Goal: Task Accomplishment & Management: Use online tool/utility

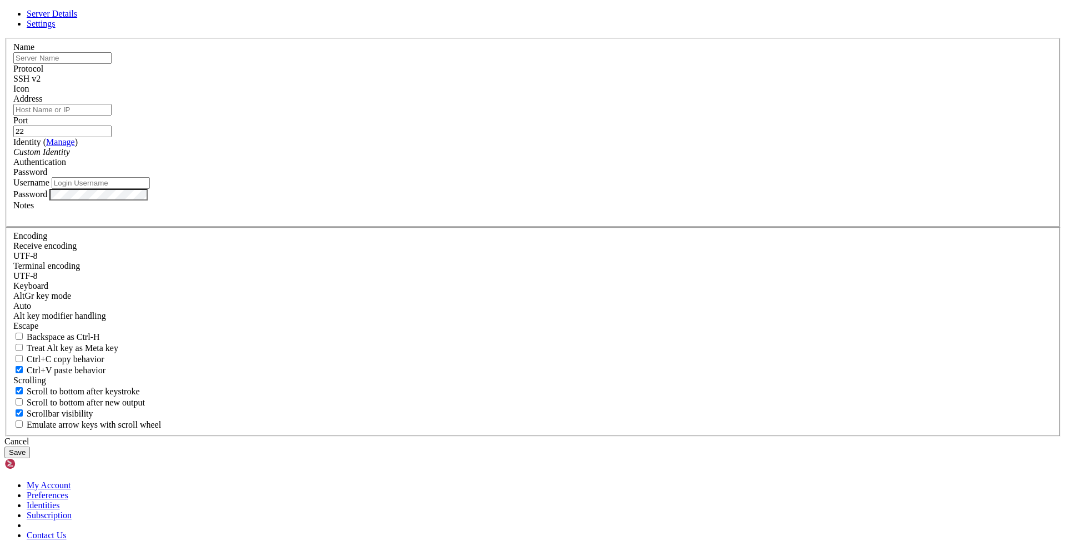
click at [112, 64] on input "text" at bounding box center [62, 58] width 98 height 12
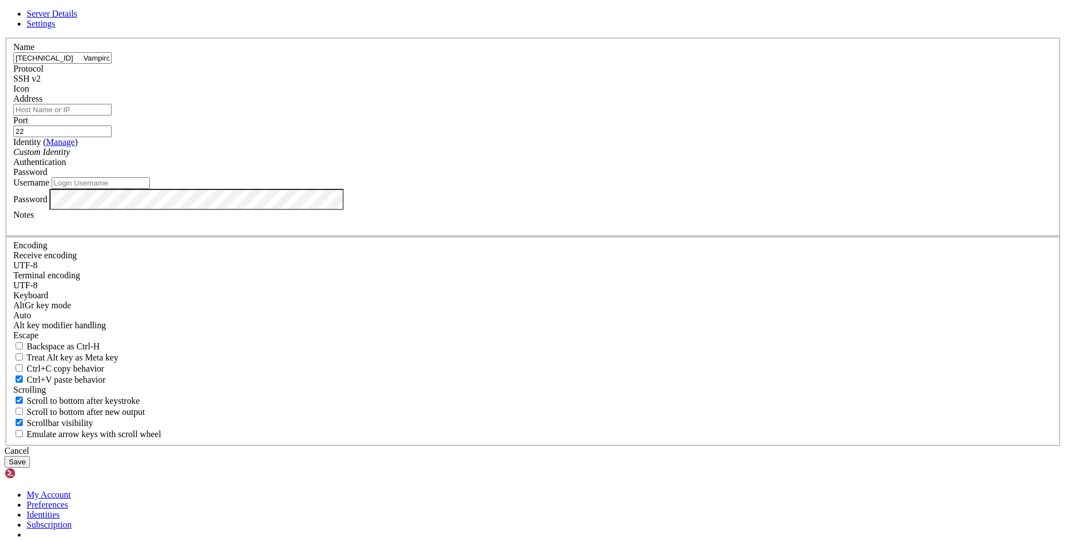
drag, startPoint x: 518, startPoint y: 168, endPoint x: 451, endPoint y: 169, distance: 67.2
click at [112, 64] on input "[TECHNICAL_ID] Vampiroazul200$" at bounding box center [62, 58] width 98 height 12
type input "[TECHNICAL_ID]"
click at [112, 64] on input "[TECHNICAL_ID]" at bounding box center [62, 58] width 98 height 12
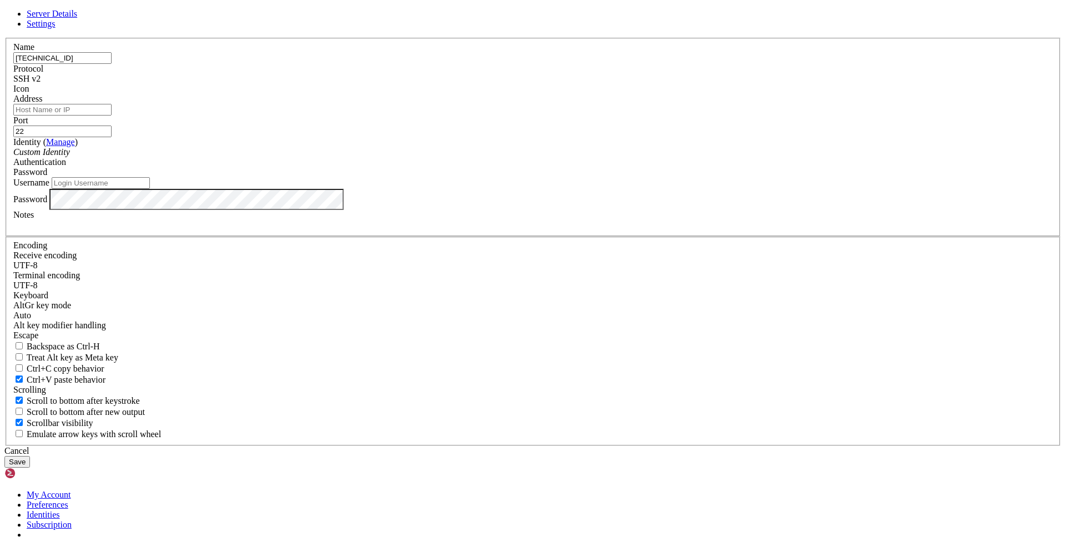
click at [112, 64] on input "[TECHNICAL_ID]" at bounding box center [62, 58] width 98 height 12
click at [112, 115] on input "Address" at bounding box center [62, 110] width 98 height 12
paste input "[TECHNICAL_ID]"
type input "[TECHNICAL_ID]"
click at [150, 189] on input "Username" at bounding box center [101, 183] width 98 height 12
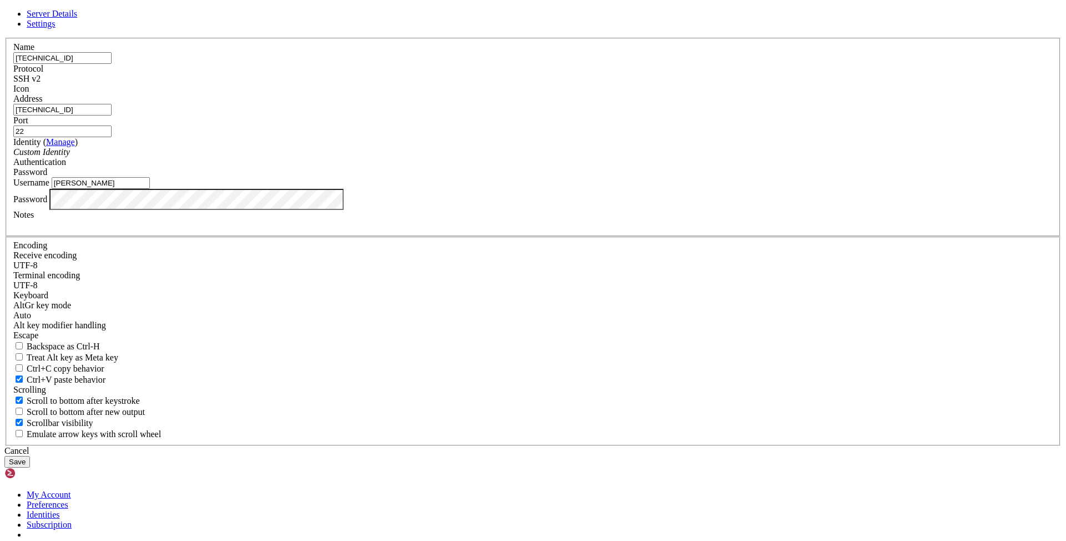
type input "[PERSON_NAME]"
click at [30, 456] on button "Save" at bounding box center [17, 462] width 26 height 12
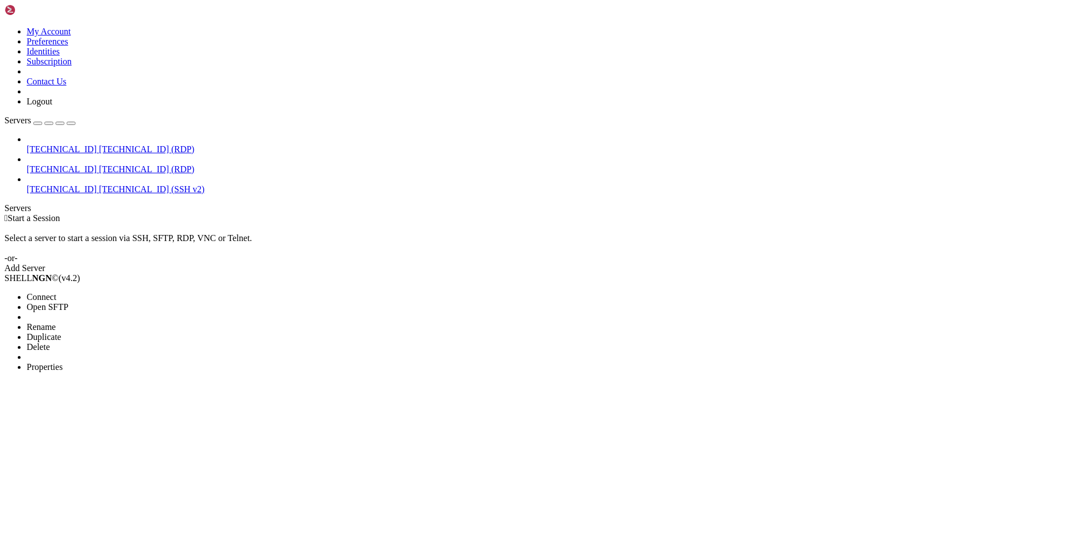
click at [56, 292] on span "Connect" at bounding box center [41, 296] width 29 height 9
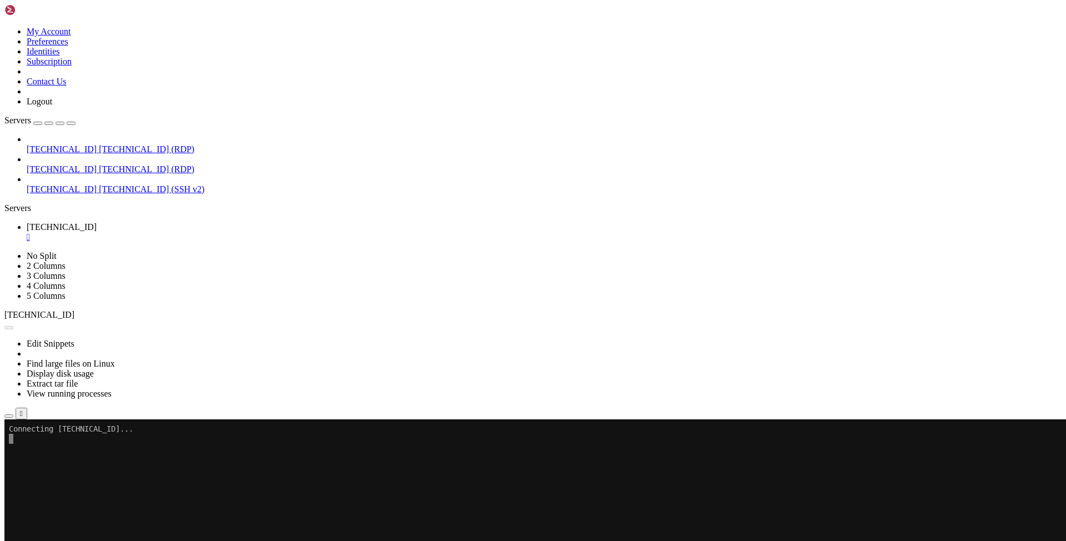
click at [92, 143] on div "[TECHNICAL_ID] [TECHNICAL_ID] (RDP) [TECHNICAL_ID] [TECHNICAL_ID] (RDP) [TECHNI…" at bounding box center [532, 164] width 1057 height 60
click at [91, 158] on div "[TECHNICAL_ID] [TECHNICAL_ID] (RDP) [TECHNICAL_ID] [TECHNICAL_ID] (RDP) [TECHNI…" at bounding box center [532, 164] width 1057 height 60
click at [216, 232] on div "" at bounding box center [544, 237] width 1034 height 10
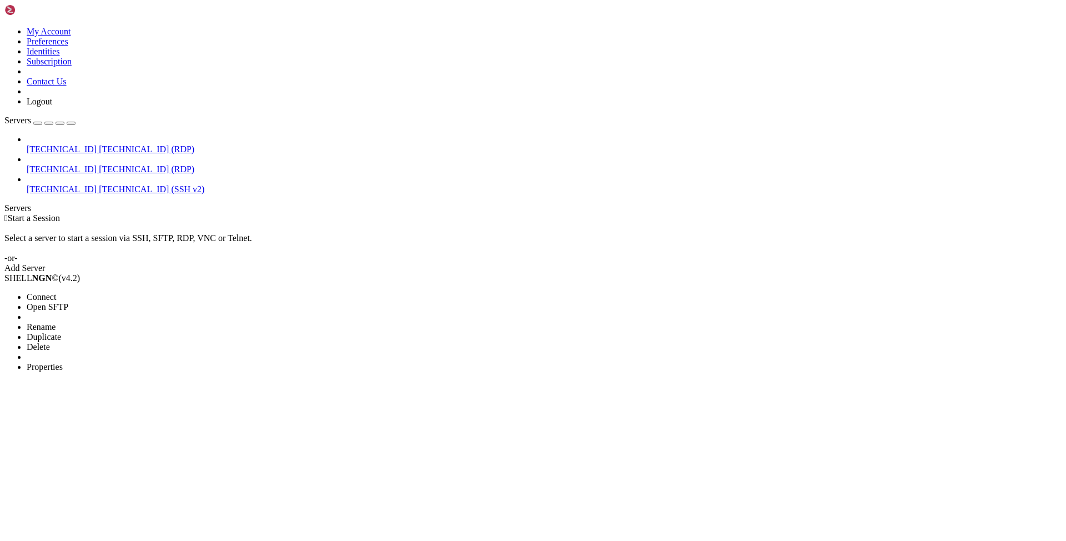
click at [63, 362] on span "Properties" at bounding box center [45, 366] width 36 height 9
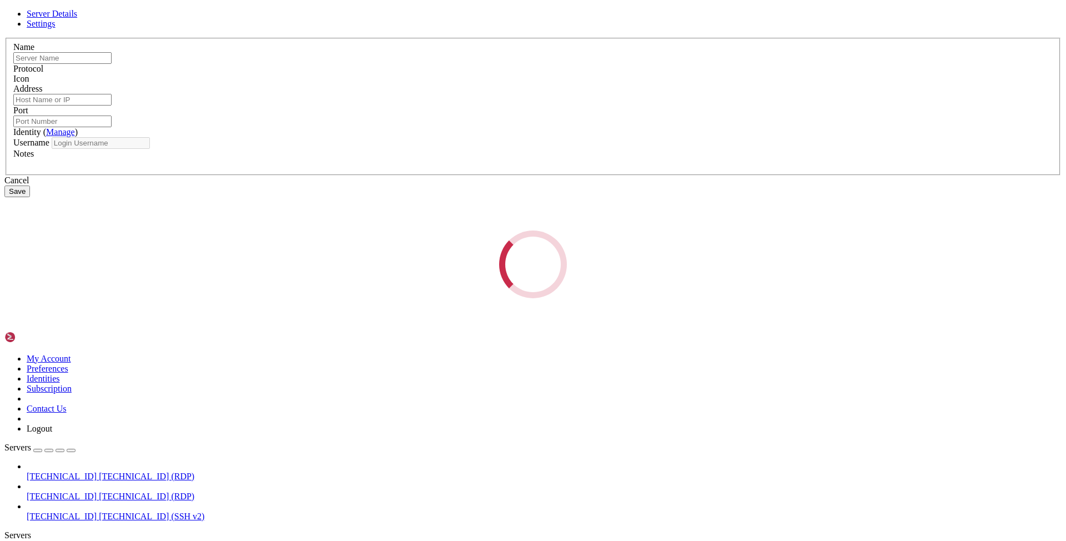
type input "[TECHNICAL_ID]"
type input "22"
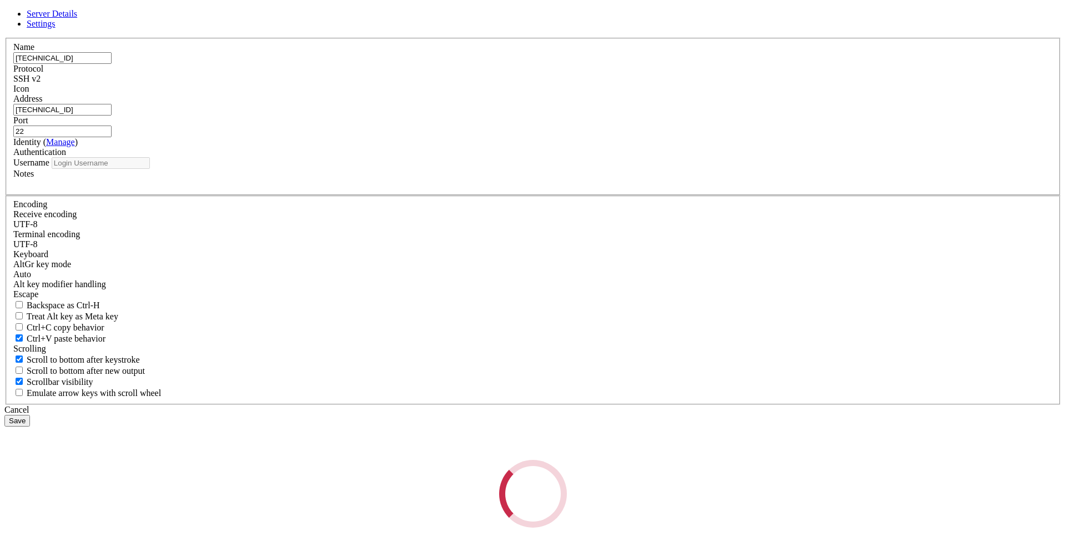
type input "[PERSON_NAME]"
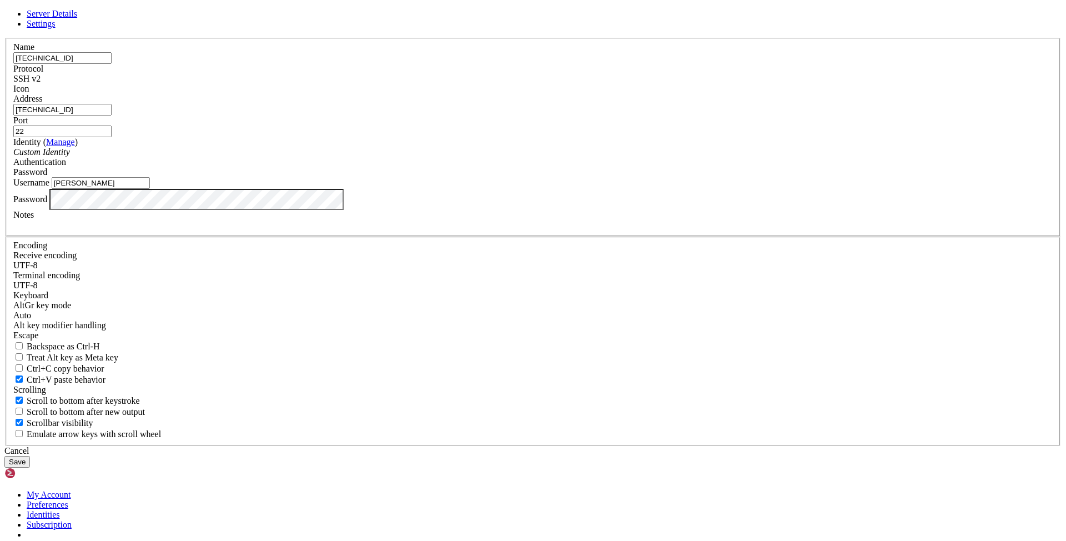
click at [30, 456] on button "Save" at bounding box center [17, 462] width 26 height 12
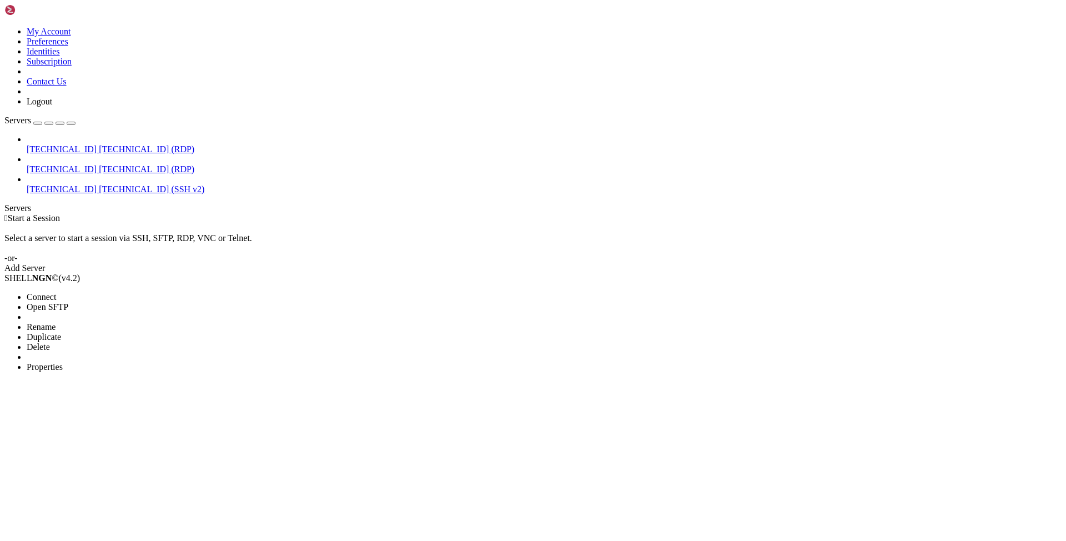
click at [56, 292] on span "Connect" at bounding box center [41, 296] width 29 height 9
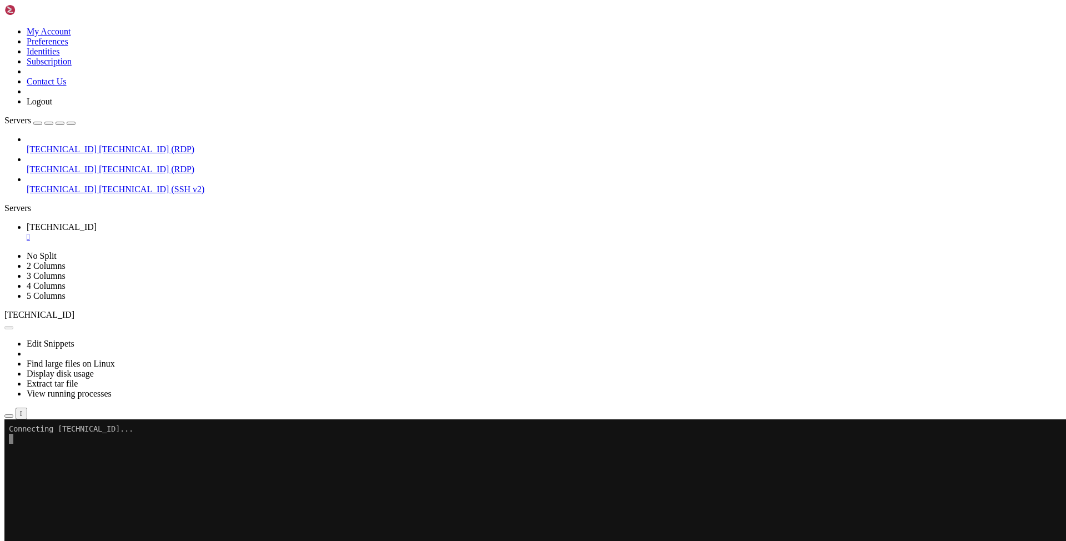
click at [100, 189] on div "[TECHNICAL_ID] [TECHNICAL_ID] (RDP) [TECHNICAL_ID] [TECHNICAL_ID] (RDP) [TECHNI…" at bounding box center [532, 164] width 1057 height 60
click at [216, 232] on div "" at bounding box center [544, 237] width 1034 height 10
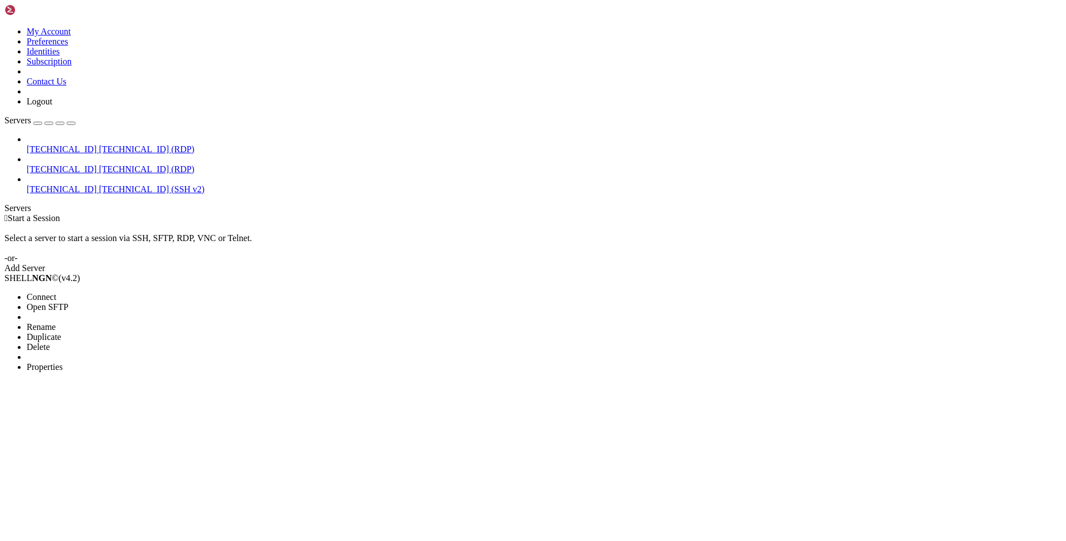
click at [63, 362] on span "Properties" at bounding box center [45, 366] width 36 height 9
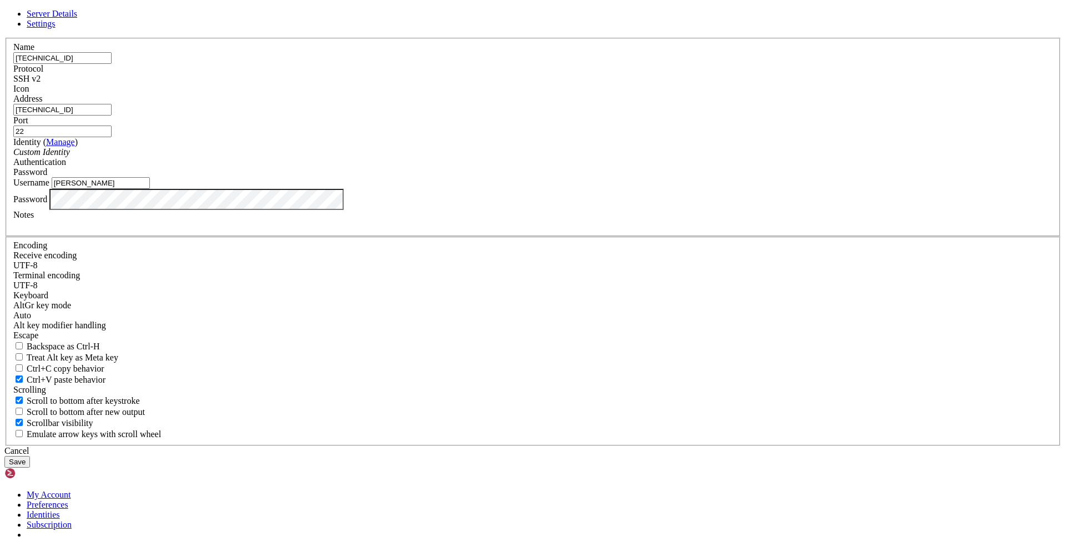
drag, startPoint x: 393, startPoint y: 291, endPoint x: 427, endPoint y: 299, distance: 34.7
click at [150, 189] on input "[PERSON_NAME]" at bounding box center [101, 183] width 98 height 12
type input "[PERSON_NAME]"
click at [34, 219] on label "Notes" at bounding box center [23, 214] width 21 height 9
click at [30, 456] on button "Save" at bounding box center [17, 462] width 26 height 12
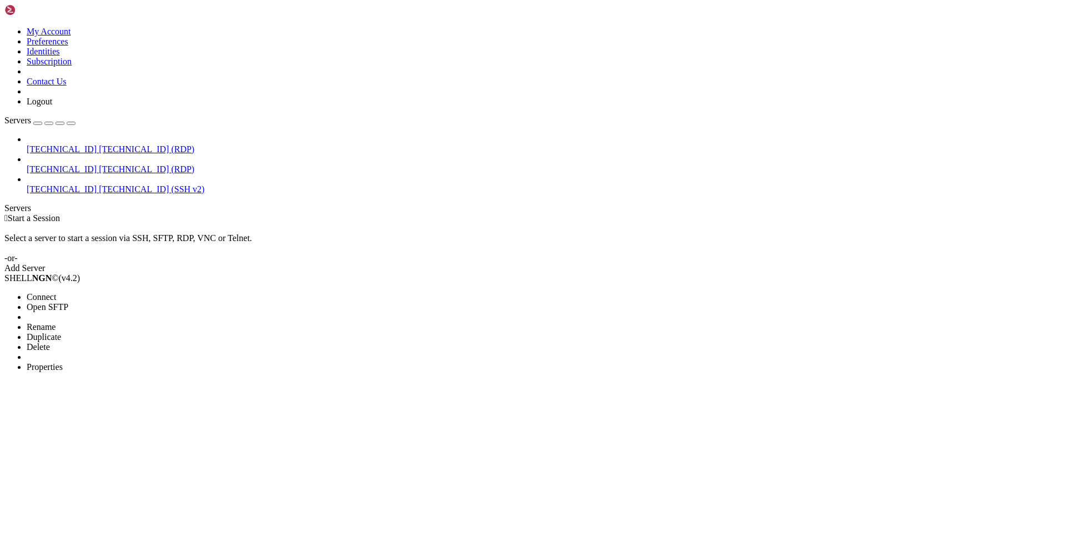
click at [56, 292] on span "Connect" at bounding box center [41, 296] width 29 height 9
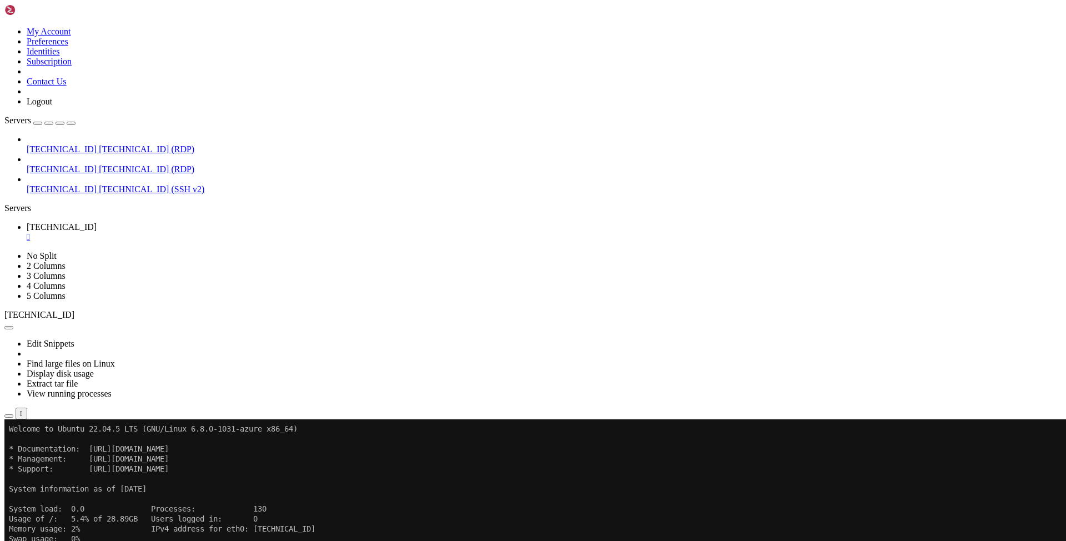
click at [56, 468] on span "Connect" at bounding box center [41, 472] width 29 height 9
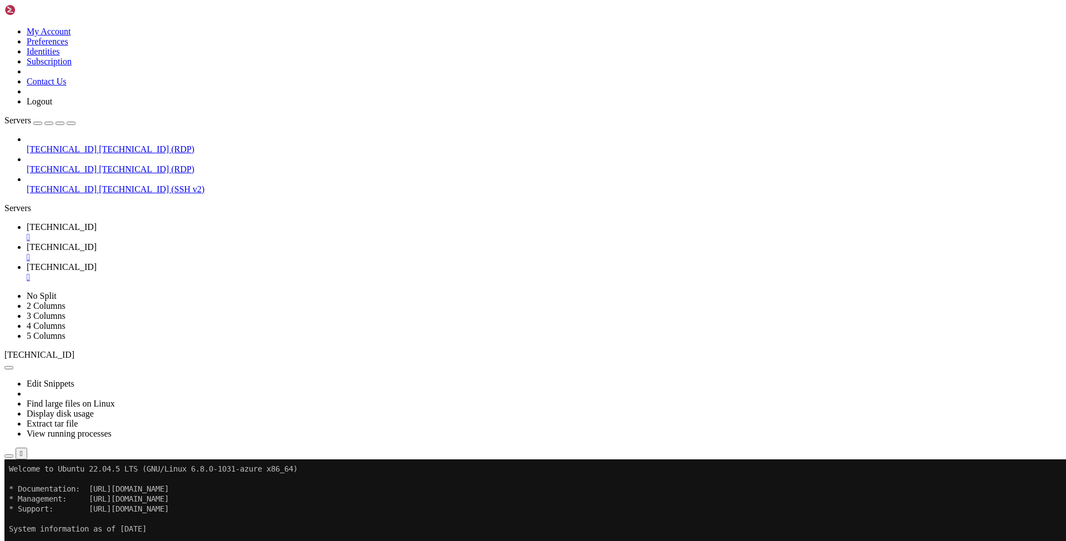
click at [403, 222] on ul "[TECHNICAL_ID]  [TECHNICAL_ID]  [TECHNICAL_ID] " at bounding box center [532, 252] width 1057 height 60
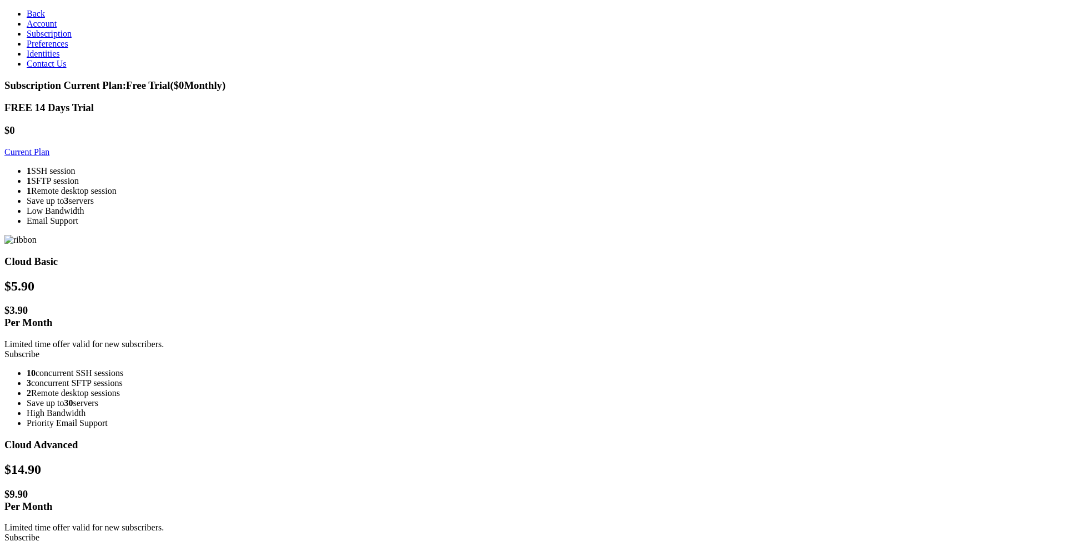
click at [47, 38] on link "Subscription" at bounding box center [49, 33] width 45 height 9
click at [44, 28] on span "Account" at bounding box center [42, 23] width 30 height 9
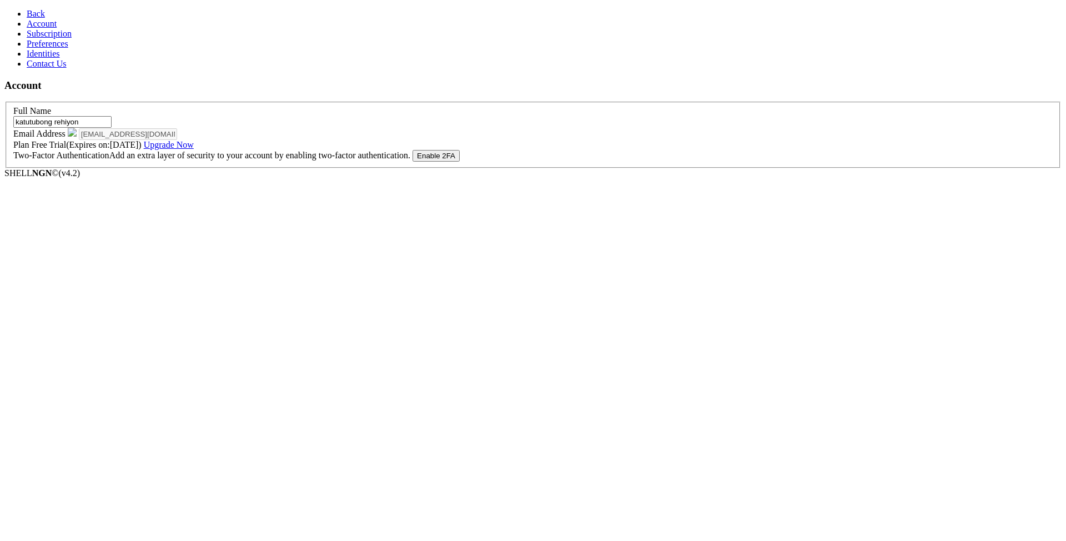
click at [29, 28] on link "Account" at bounding box center [42, 23] width 30 height 9
click at [27, 15] on span "Back" at bounding box center [36, 13] width 18 height 9
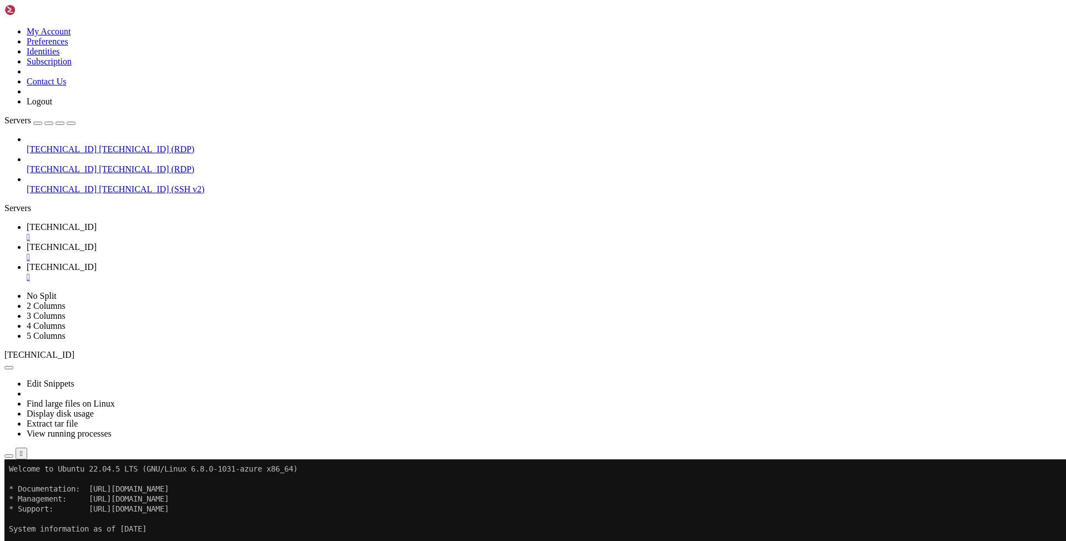
click at [214, 232] on div "" at bounding box center [544, 237] width 1034 height 10
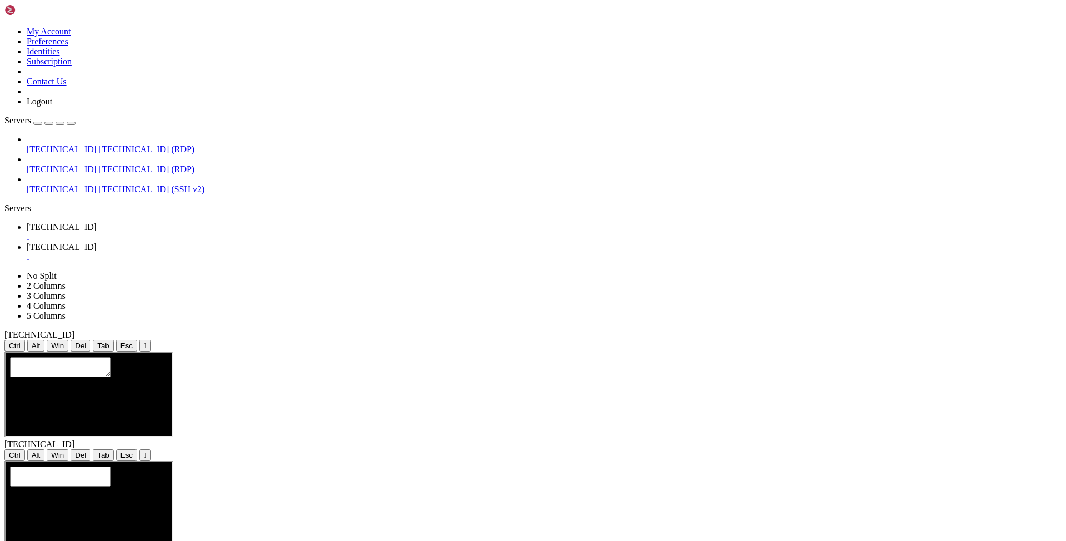
click at [214, 232] on div "" at bounding box center [544, 237] width 1034 height 10
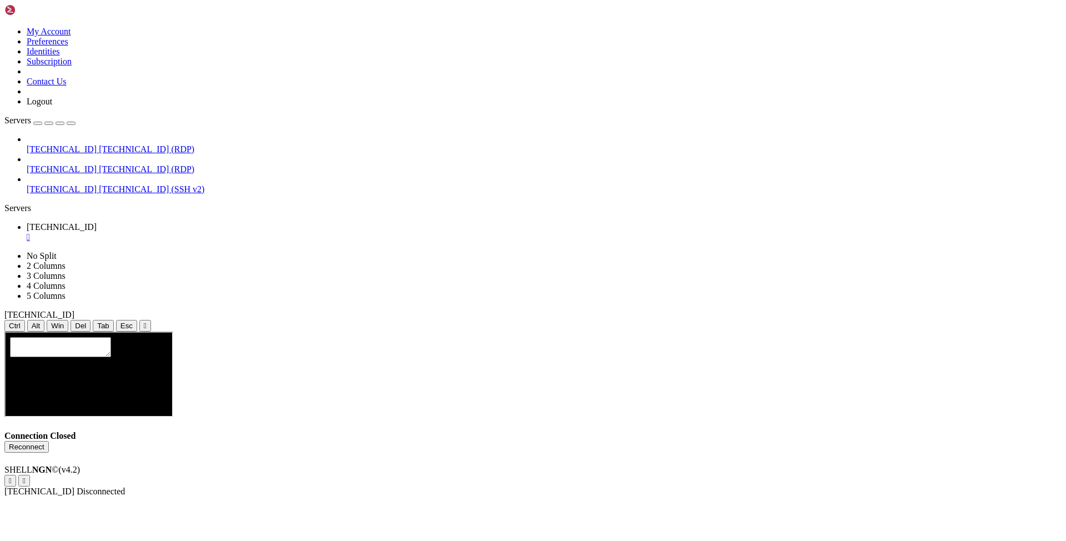
click at [209, 232] on div "" at bounding box center [544, 237] width 1034 height 10
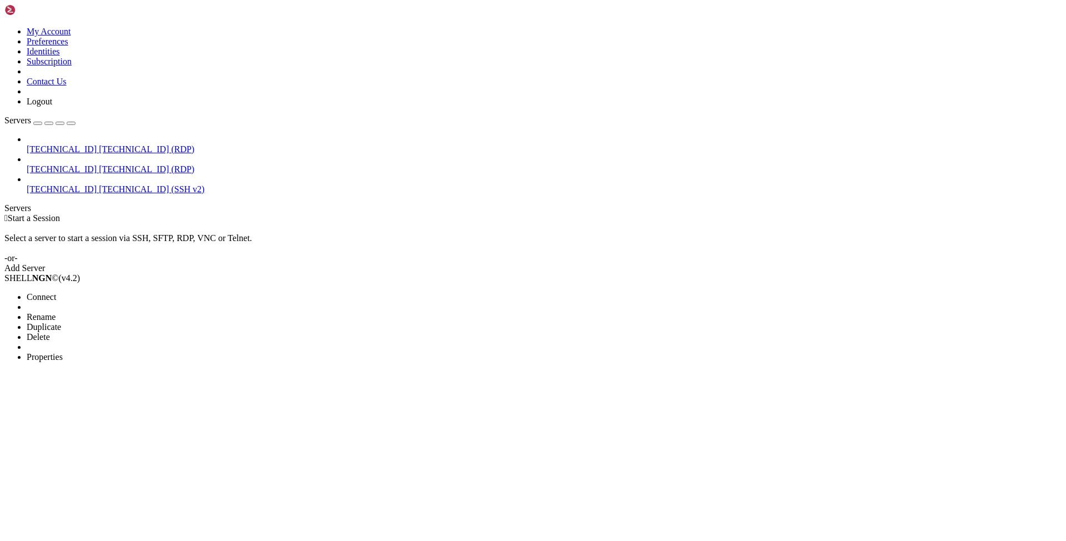
click at [56, 292] on span "Connect" at bounding box center [41, 296] width 29 height 9
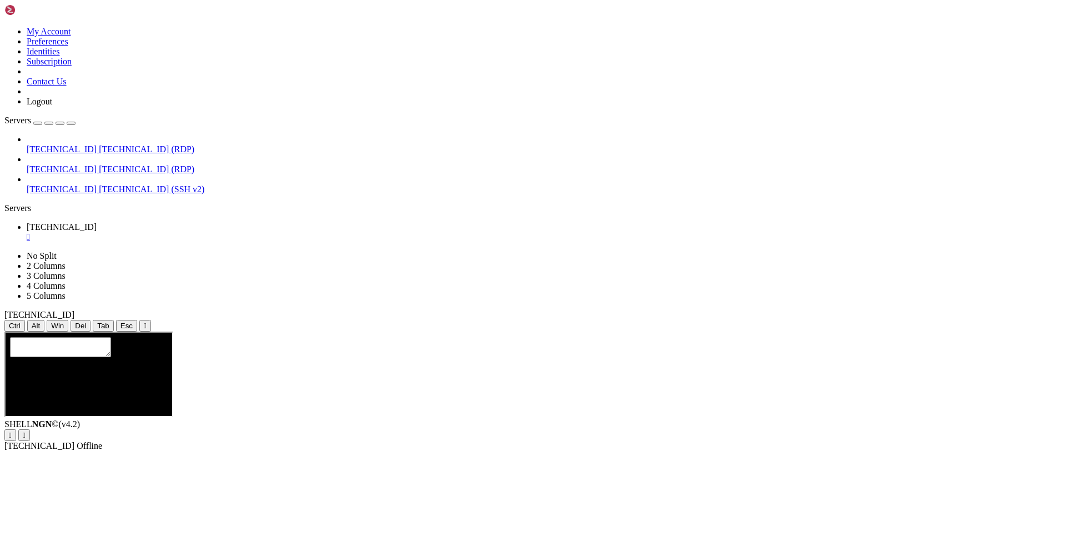
click at [78, 178] on div "[TECHNICAL_ID] [TECHNICAL_ID] (RDP) [TECHNICAL_ID] [TECHNICAL_ID] (RDP) [TECHNI…" at bounding box center [532, 164] width 1057 height 60
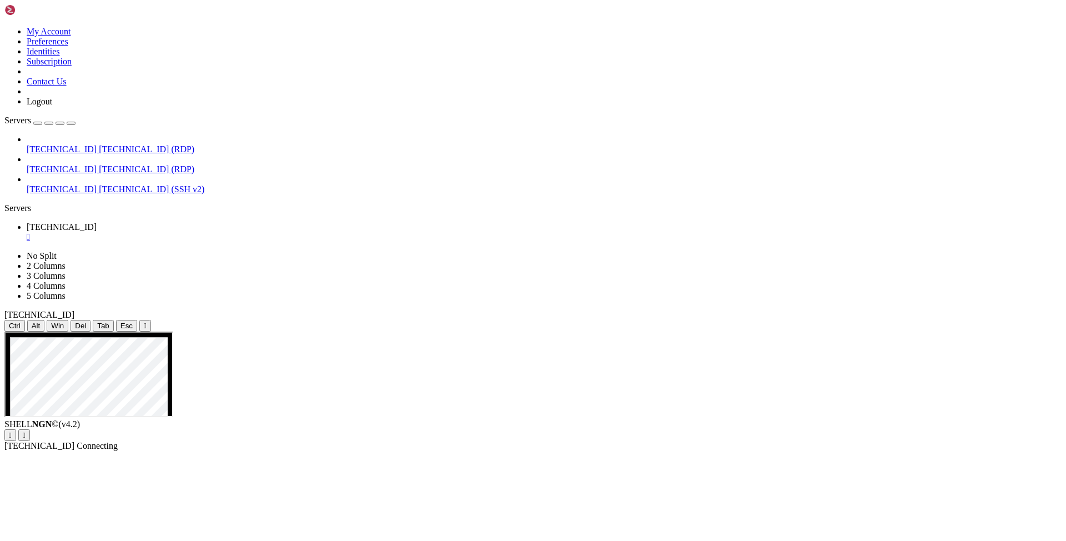
click at [116, 181] on div "[TECHNICAL_ID] [TECHNICAL_ID] (RDP) [TECHNICAL_ID] [TECHNICAL_ID] (RDP) [TECHNI…" at bounding box center [532, 164] width 1057 height 60
click at [97, 194] on div "[TECHNICAL_ID] [TECHNICAL_ID] (RDP) [TECHNICAL_ID] [TECHNICAL_ID] (RDP) [TECHNI…" at bounding box center [532, 164] width 1057 height 60
click at [213, 232] on div "" at bounding box center [544, 237] width 1034 height 10
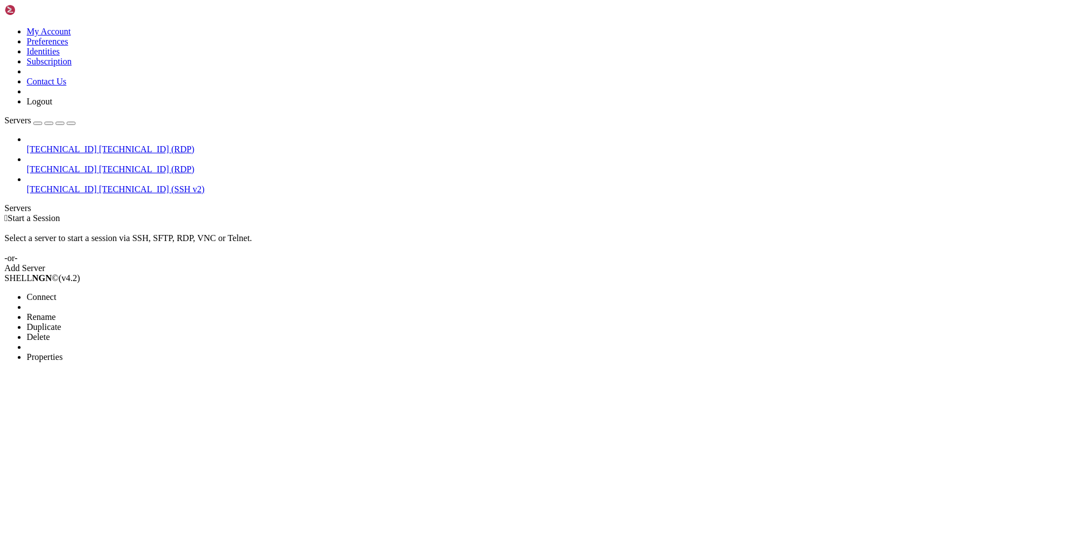
click at [56, 292] on span "Connect" at bounding box center [41, 296] width 29 height 9
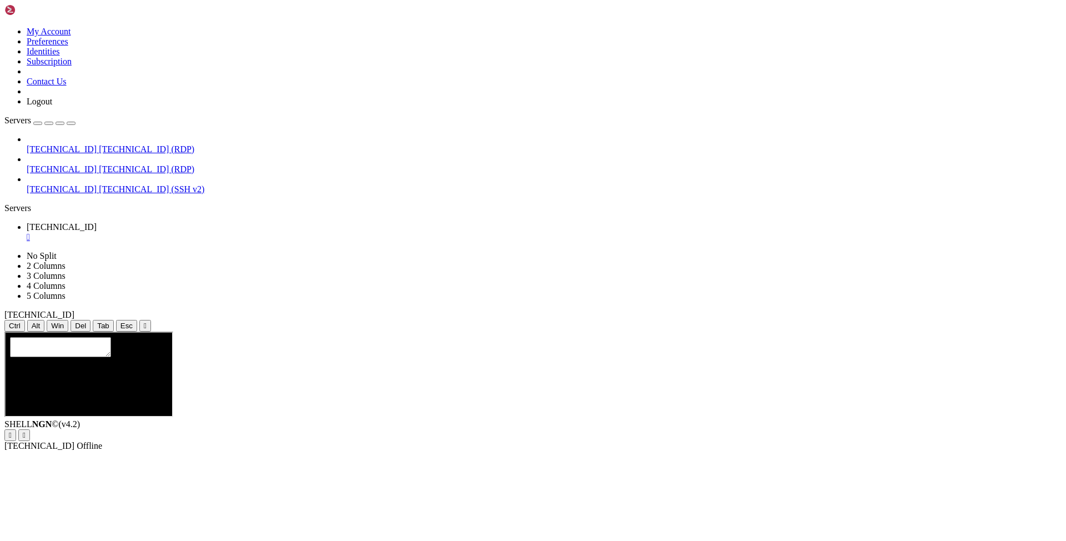
click at [88, 194] on div "[TECHNICAL_ID] [TECHNICAL_ID] (RDP) [TECHNICAL_ID] [TECHNICAL_ID] (RDP) [TECHNI…" at bounding box center [532, 164] width 1057 height 60
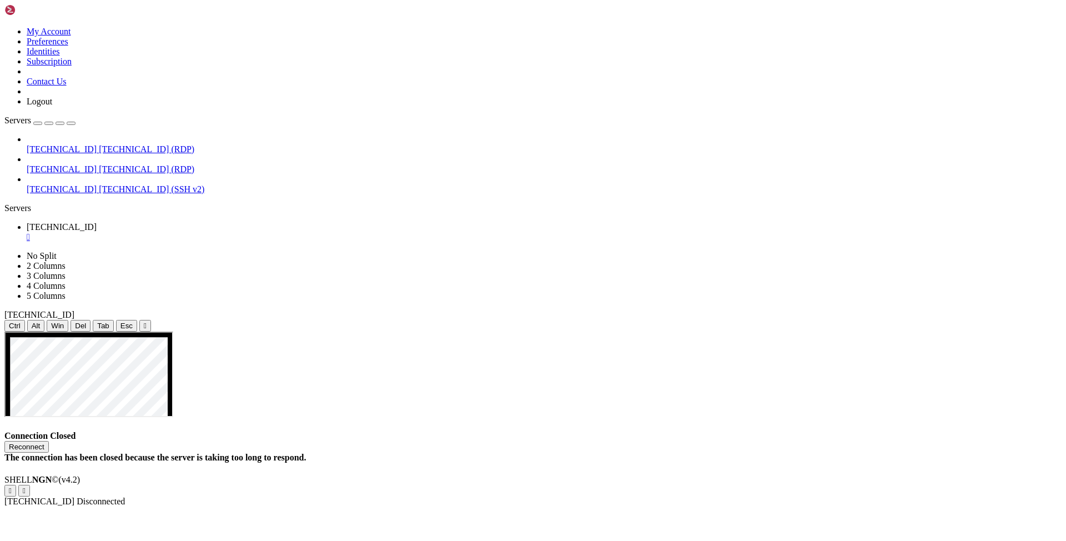
click at [208, 232] on div "" at bounding box center [544, 237] width 1034 height 10
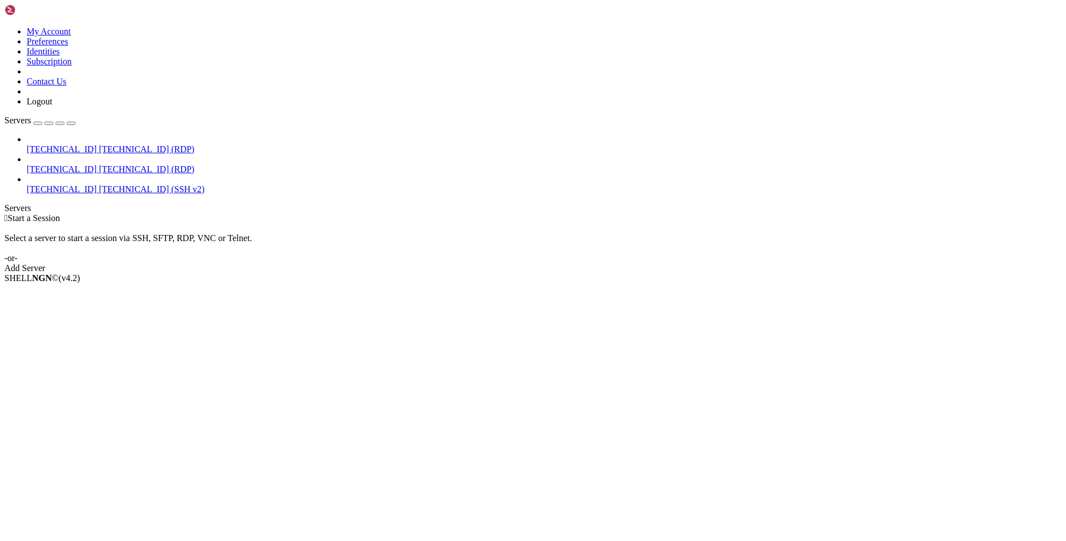
click at [218, 213] on div " Start a Session Select a server to start a session via SSH, SFTP, RDP, VNC or…" at bounding box center [532, 243] width 1057 height 60
click at [93, 292] on li "Connect" at bounding box center [77, 297] width 101 height 10
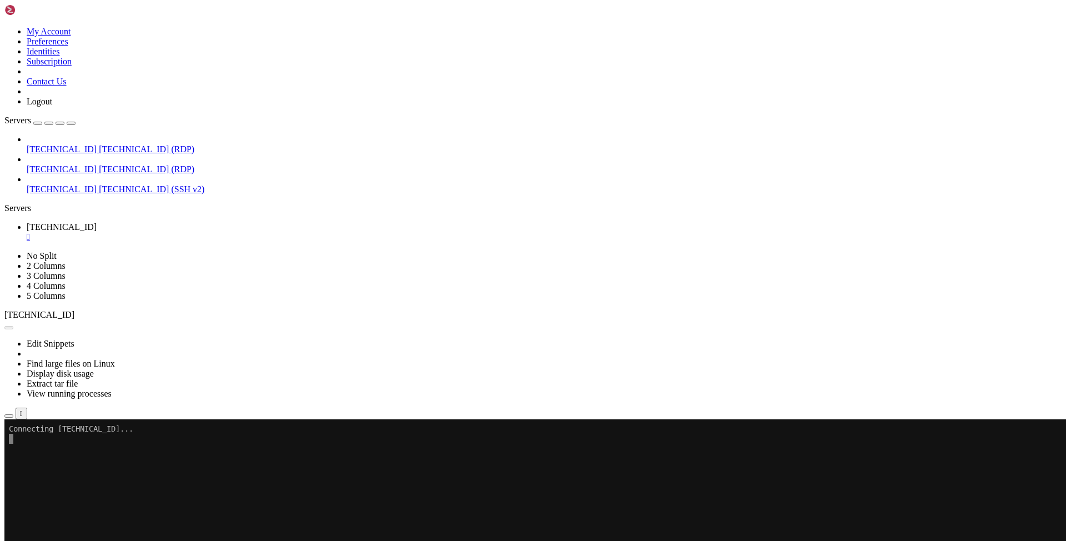
click at [68, 194] on div "[TECHNICAL_ID] [TECHNICAL_ID] (RDP) [TECHNICAL_ID] [TECHNICAL_ID] (RDP) [TECHNI…" at bounding box center [532, 164] width 1057 height 60
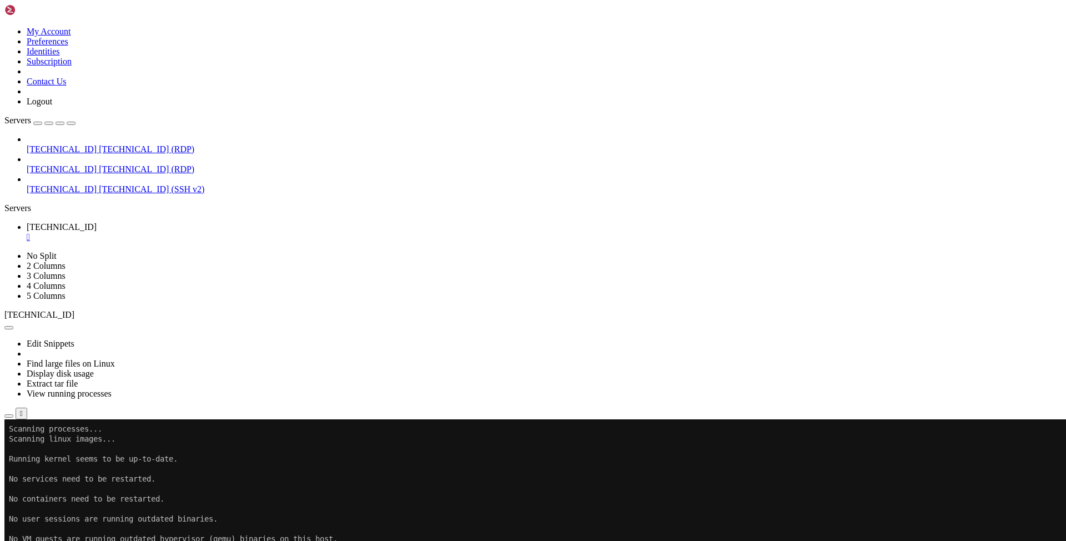
scroll to position [1968, 0]
drag, startPoint x: 477, startPoint y: 627, endPoint x: 425, endPoint y: 648, distance: 56.3
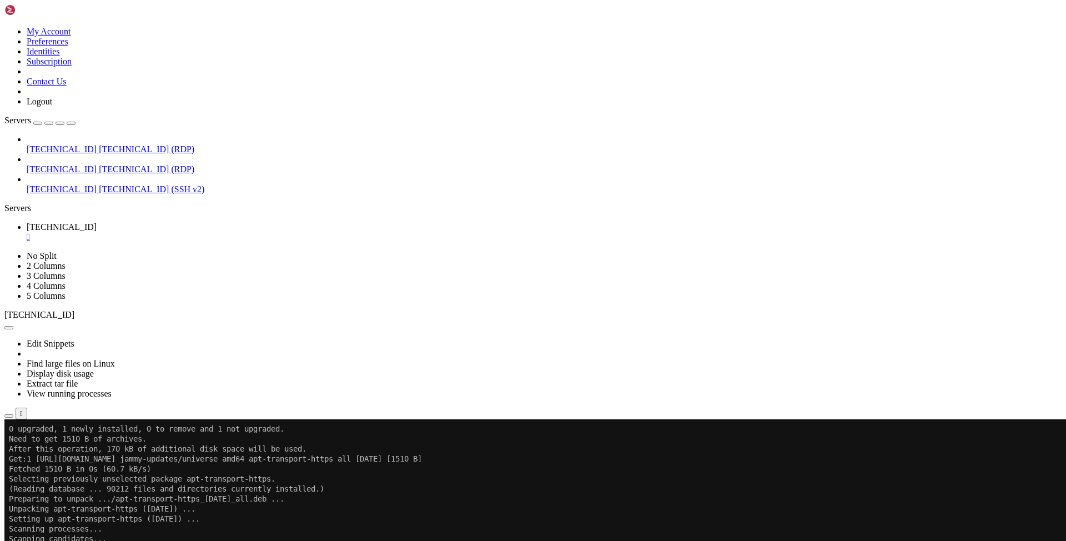
scroll to position [4276, 0]
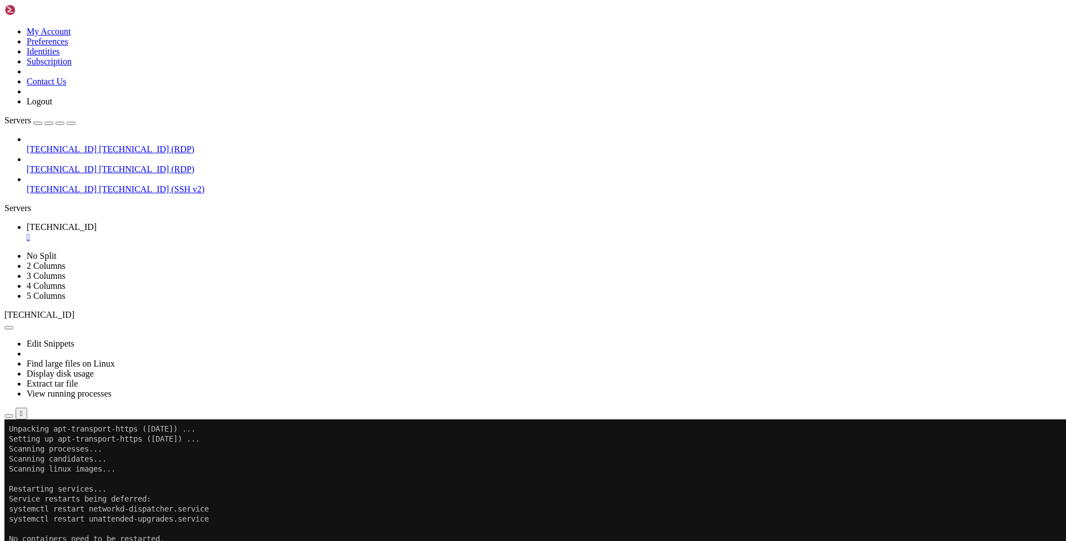
drag, startPoint x: 344, startPoint y: 749, endPoint x: 210, endPoint y: 673, distance: 153.4
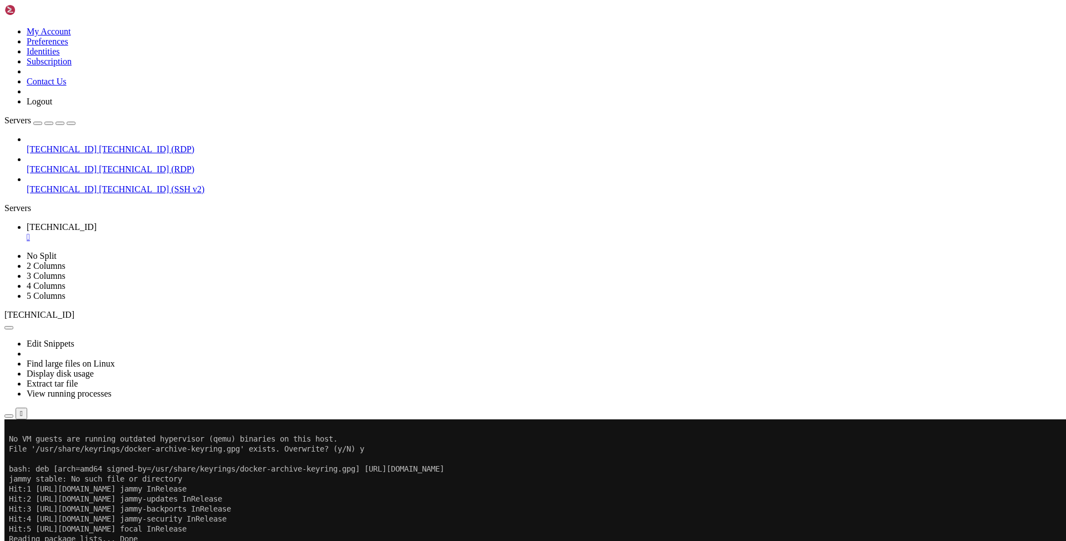
scroll to position [4415, 0]
click at [214, 232] on div "" at bounding box center [544, 237] width 1034 height 10
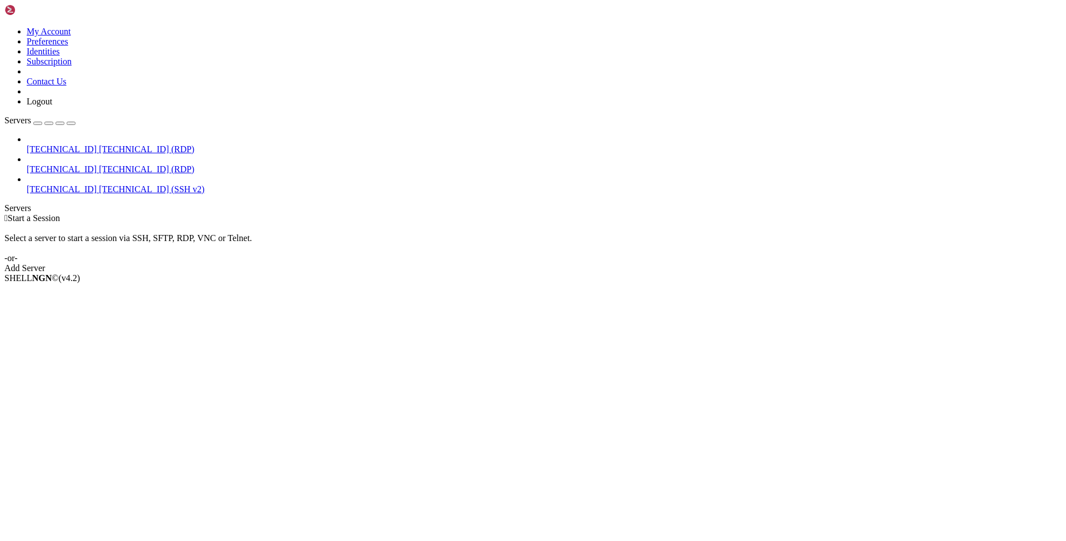
click at [512, 213] on div " Start a Session Select a server to start a session via SSH, SFTP, RDP, VNC or…" at bounding box center [532, 243] width 1057 height 60
click at [64, 332] on li "Delete" at bounding box center [77, 337] width 101 height 10
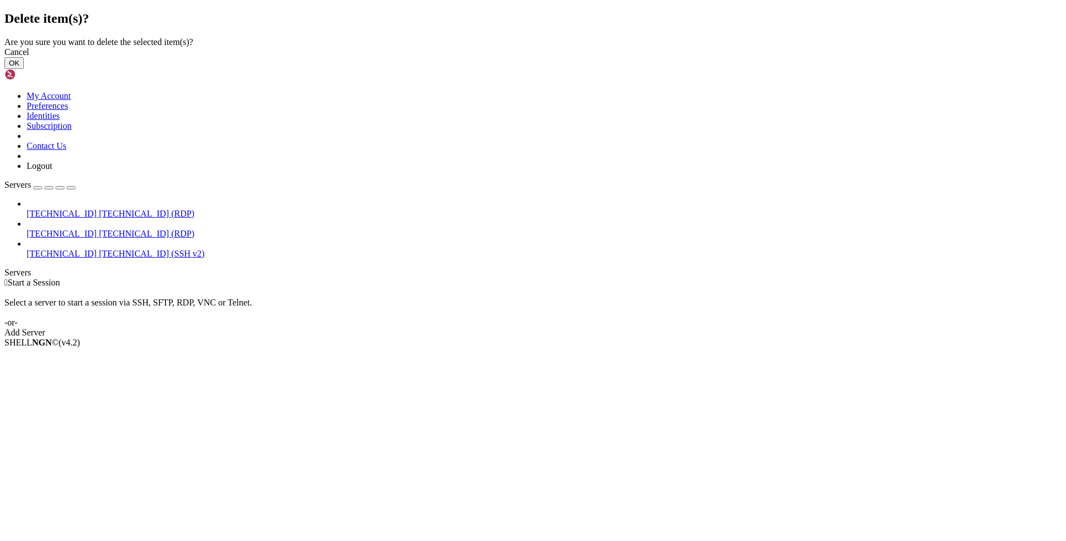
click at [24, 69] on button "OK" at bounding box center [13, 63] width 19 height 12
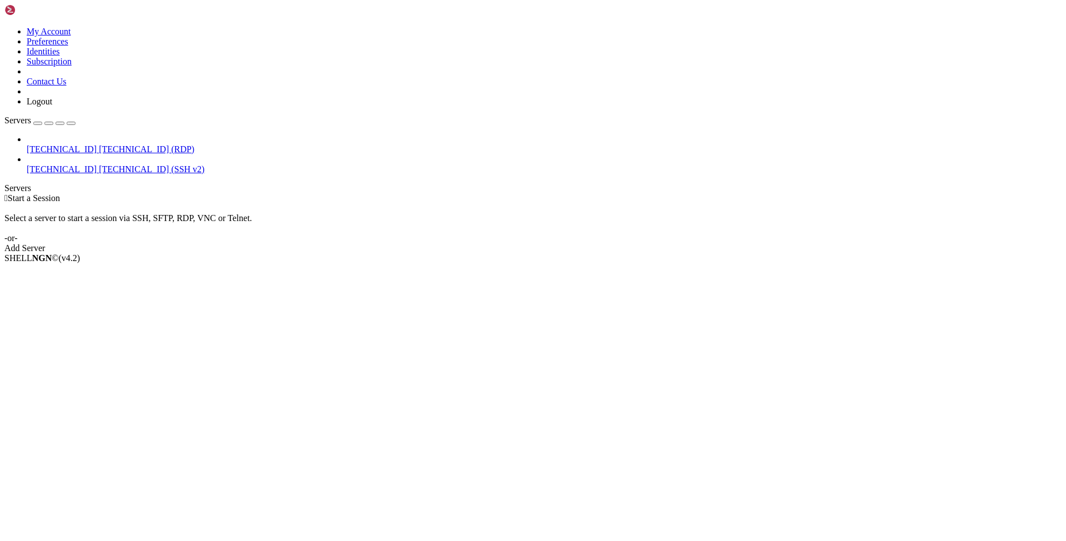
drag, startPoint x: 87, startPoint y: 70, endPoint x: 54, endPoint y: 70, distance: 32.7
click at [50, 312] on span "Delete" at bounding box center [38, 316] width 23 height 9
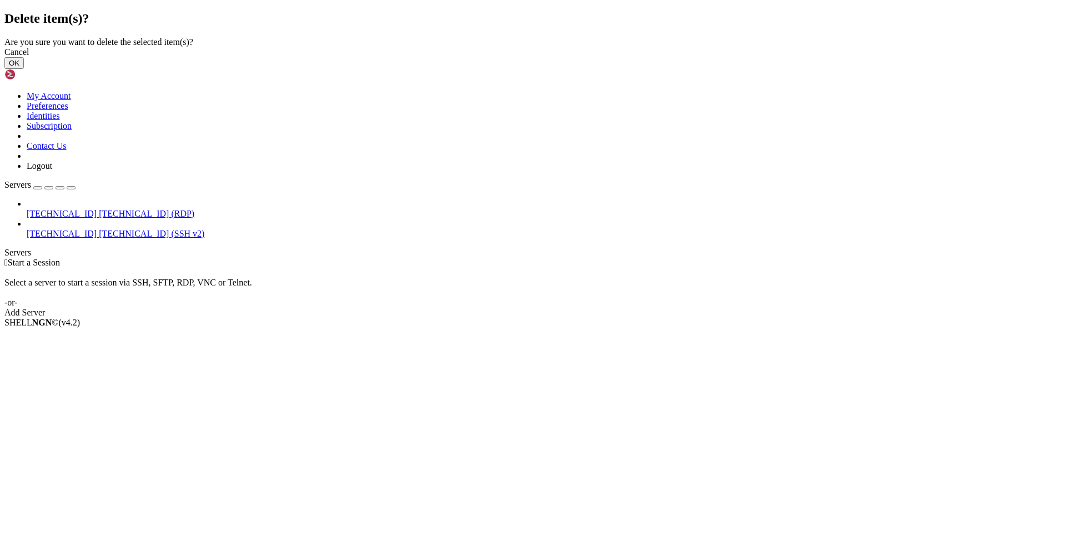
drag, startPoint x: 710, startPoint y: 310, endPoint x: 668, endPoint y: 295, distance: 45.5
click at [709, 69] on div "Delete item(s)? Are you sure you want to delete the selected item(s)? Cancel OK" at bounding box center [532, 40] width 1057 height 58
click at [668, 69] on div "Cancel OK" at bounding box center [532, 58] width 1057 height 22
click at [24, 69] on button "OK" at bounding box center [13, 63] width 19 height 12
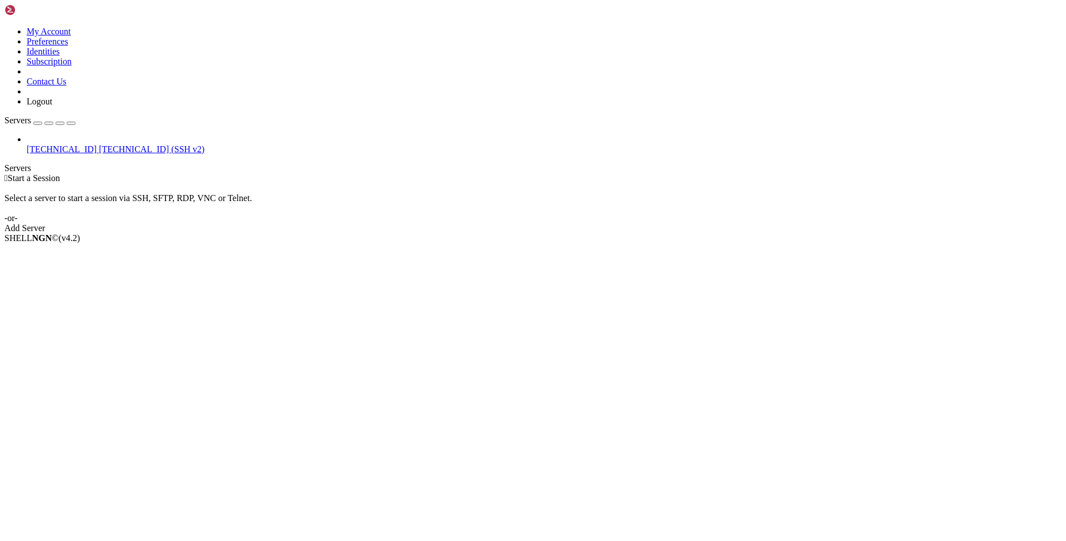
drag, startPoint x: 596, startPoint y: 27, endPoint x: 584, endPoint y: 4, distance: 25.3
click at [595, 173] on div " Start a Session Select a server to start a session via SSH, SFTP, RDP, VNC or…" at bounding box center [532, 203] width 1057 height 60
